Goal: Information Seeking & Learning: Learn about a topic

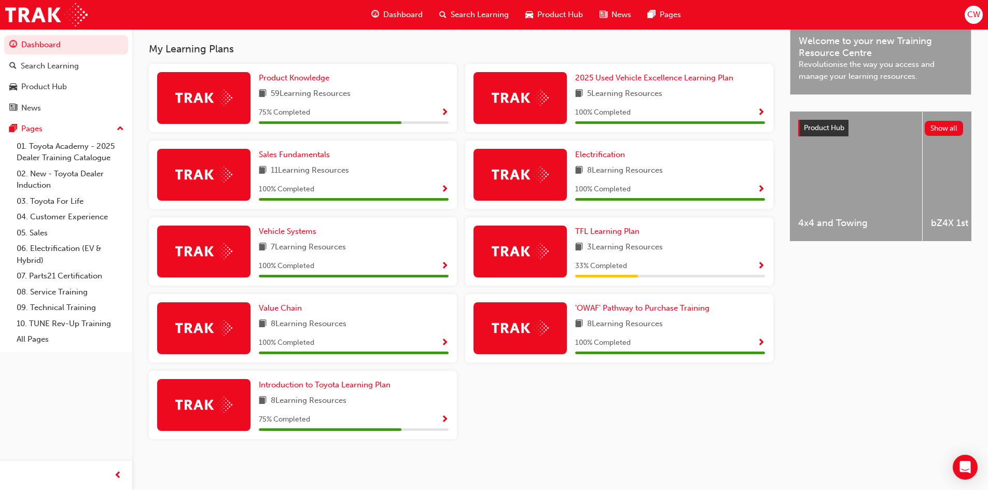
scroll to position [330, 0]
click at [599, 234] on span "TFL Learning Plan" at bounding box center [607, 231] width 64 height 9
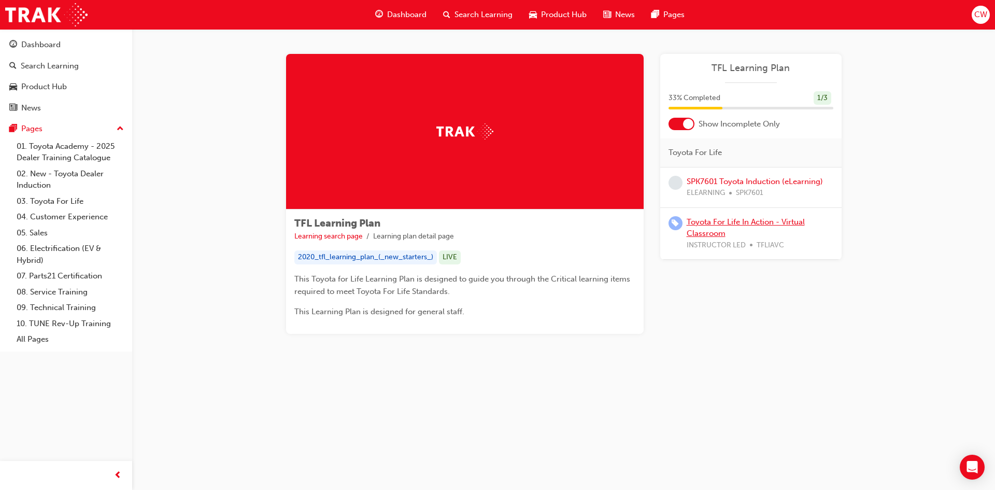
click at [755, 219] on link "Toyota For Life In Action - Virtual Classroom" at bounding box center [746, 227] width 118 height 21
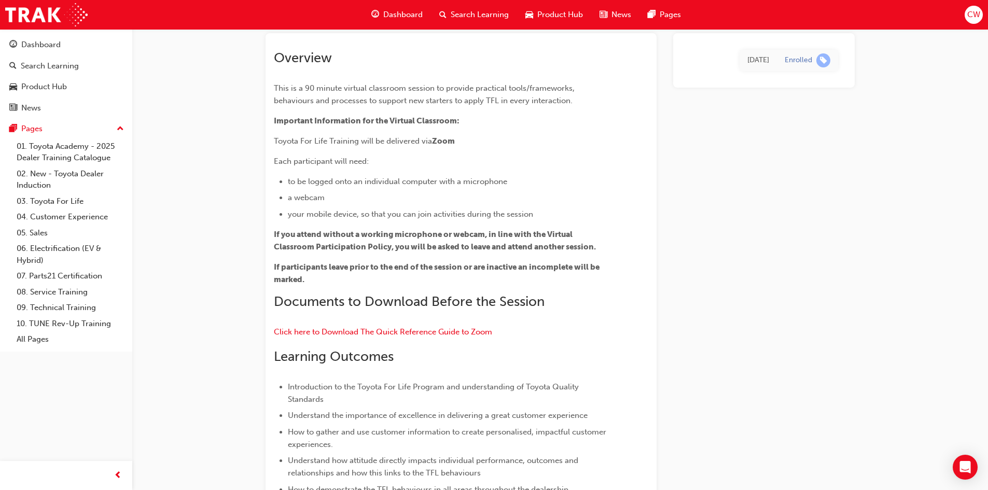
scroll to position [52, 0]
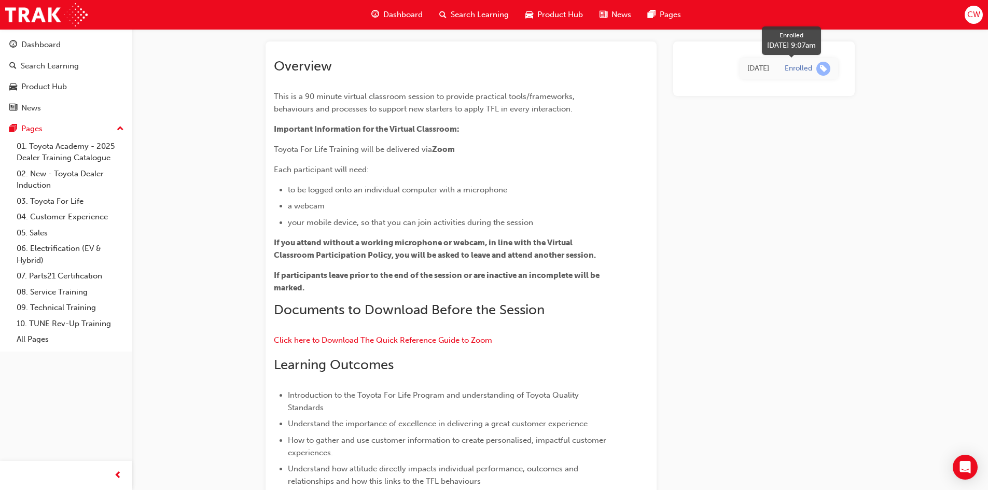
click at [823, 68] on span "learningRecordVerb_ENROLL-icon" at bounding box center [823, 69] width 14 height 14
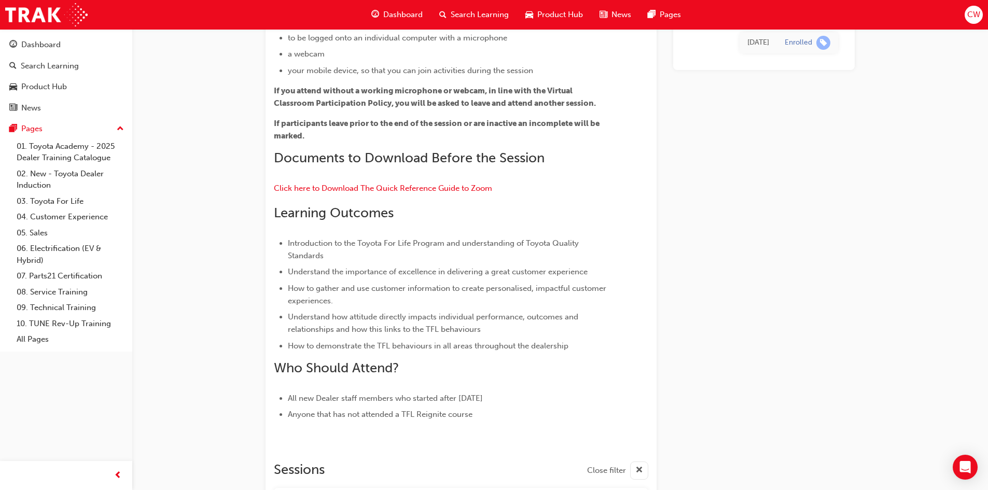
scroll to position [104, 0]
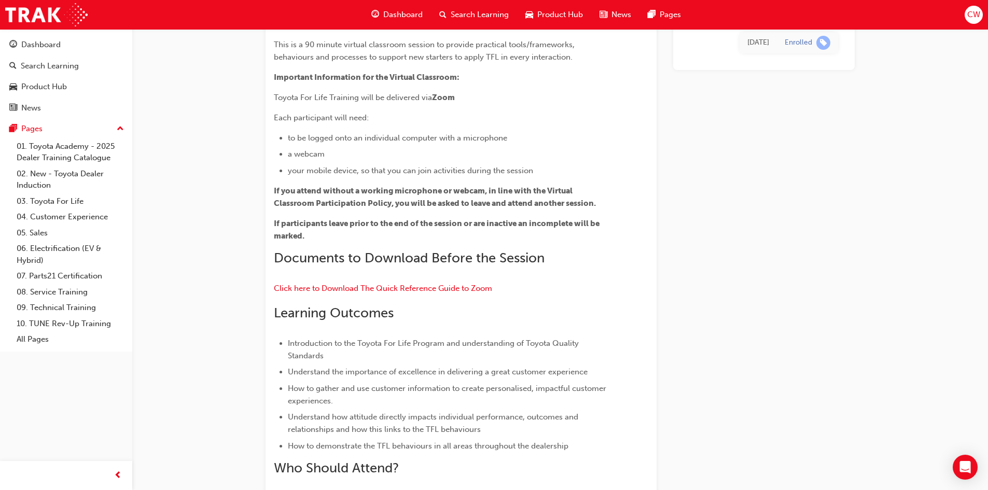
click at [394, 16] on span "Dashboard" at bounding box center [402, 15] width 39 height 12
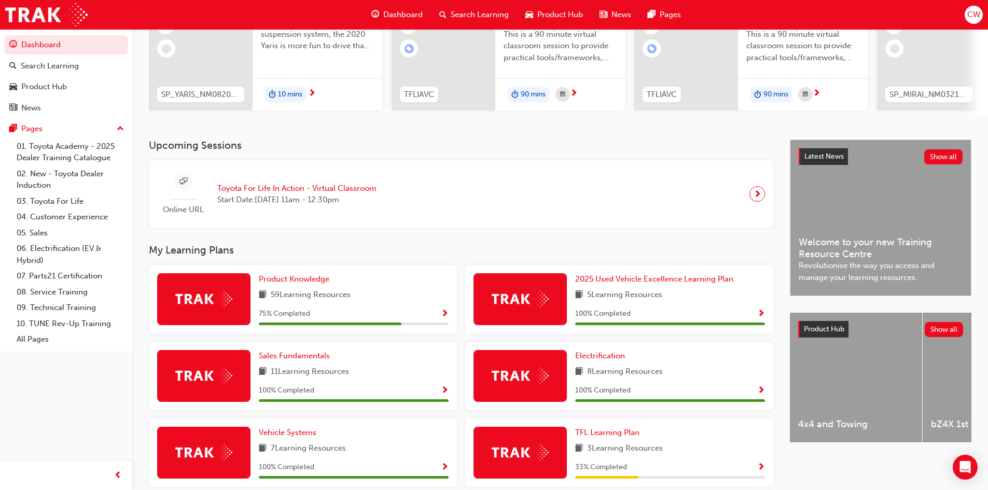
scroll to position [156, 0]
